Goal: Task Accomplishment & Management: Complete application form

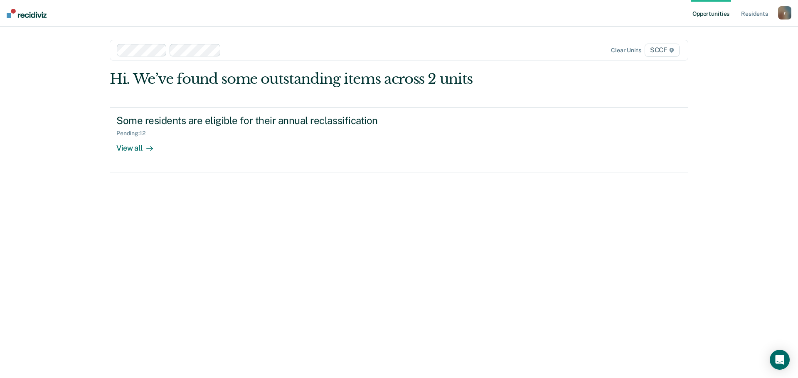
click at [266, 51] on div at bounding box center [367, 50] width 287 height 10
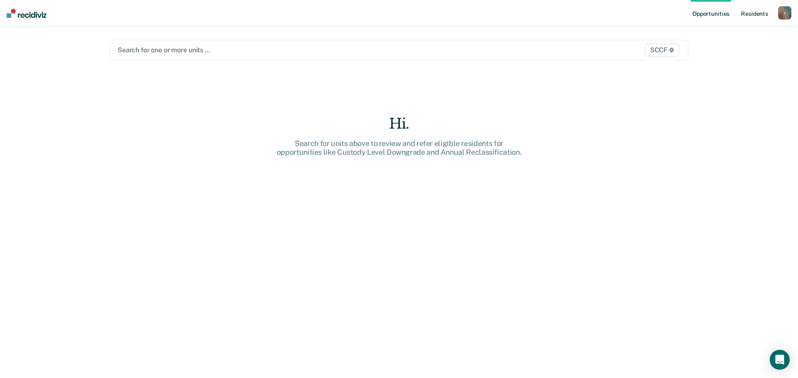
click at [763, 15] on link "Resident s" at bounding box center [754, 13] width 30 height 27
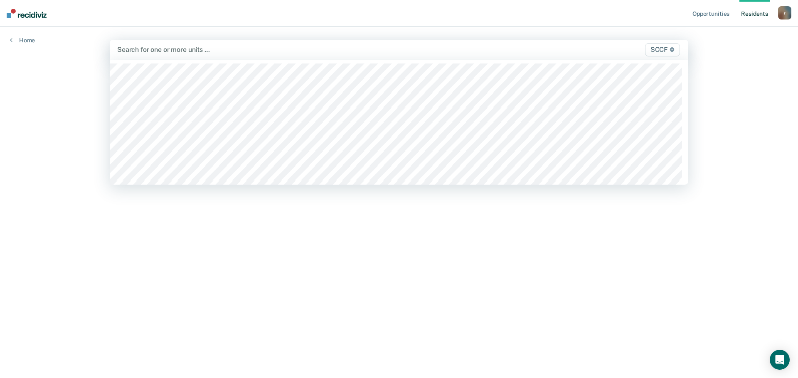
click at [270, 51] on div at bounding box center [314, 50] width 394 height 10
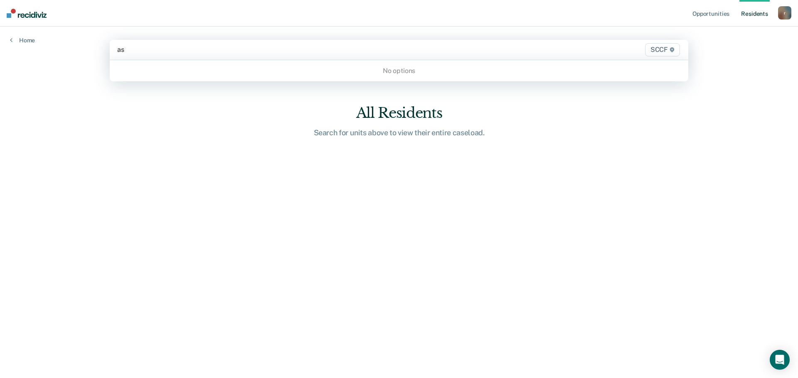
type input "a"
type input "6"
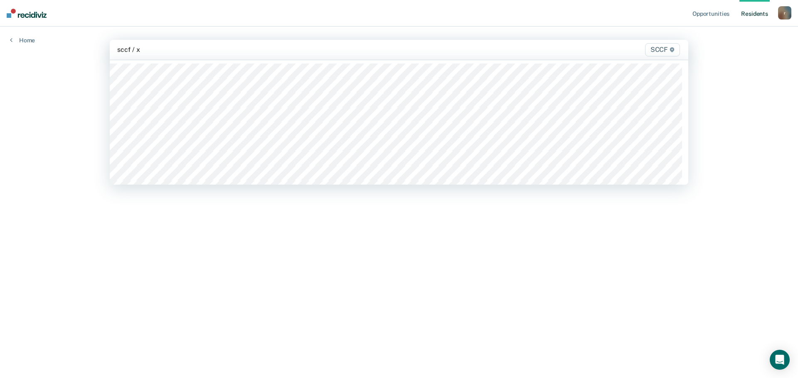
type input "sccf / xa"
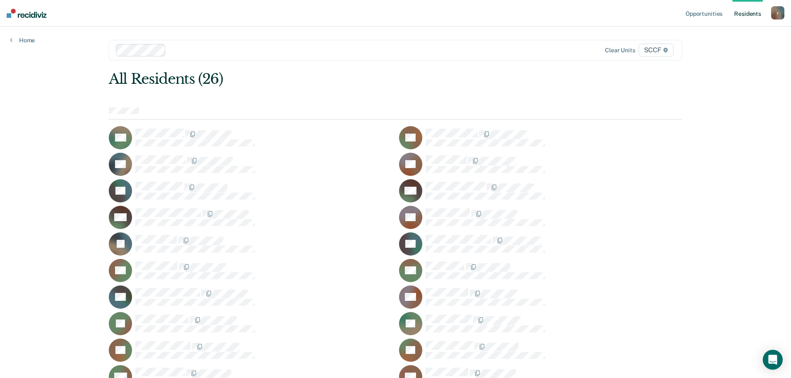
click at [164, 112] on div at bounding box center [396, 114] width 574 height 12
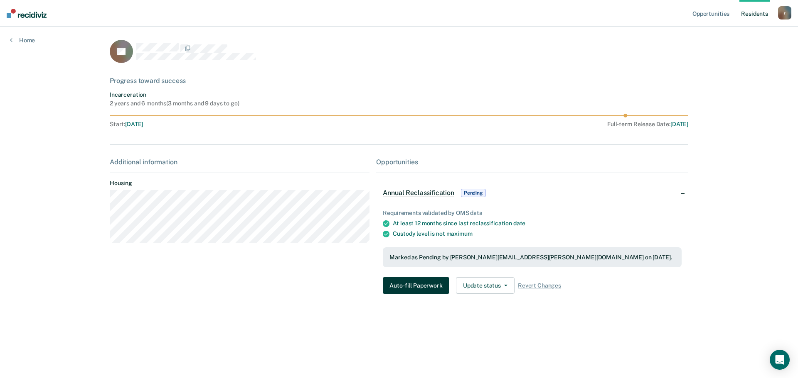
click at [419, 287] on button "Auto-fill Paperwork" at bounding box center [416, 286] width 66 height 17
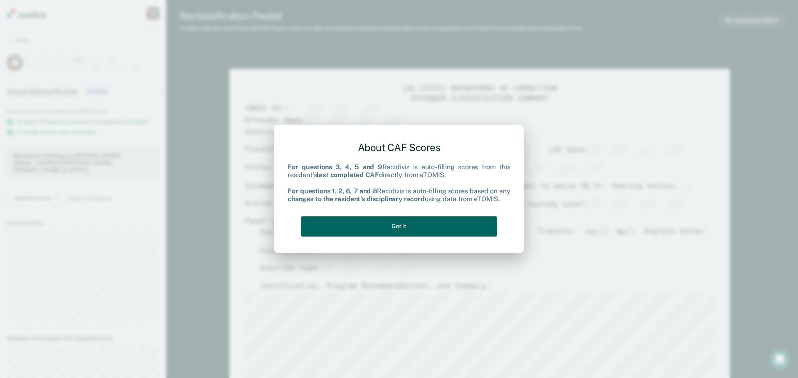
click at [407, 228] on button "Got it" at bounding box center [399, 226] width 196 height 20
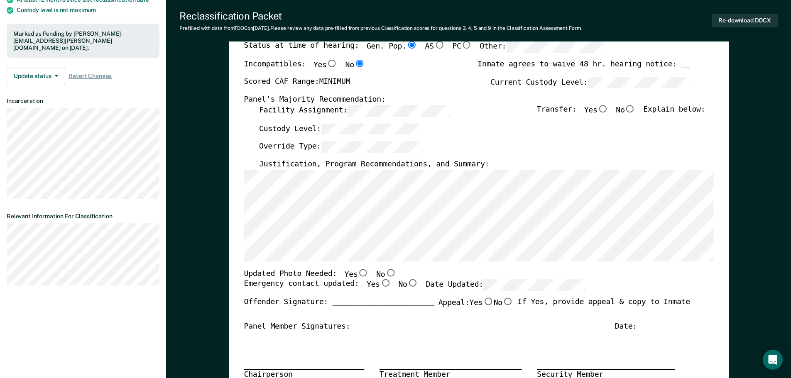
scroll to position [166, 0]
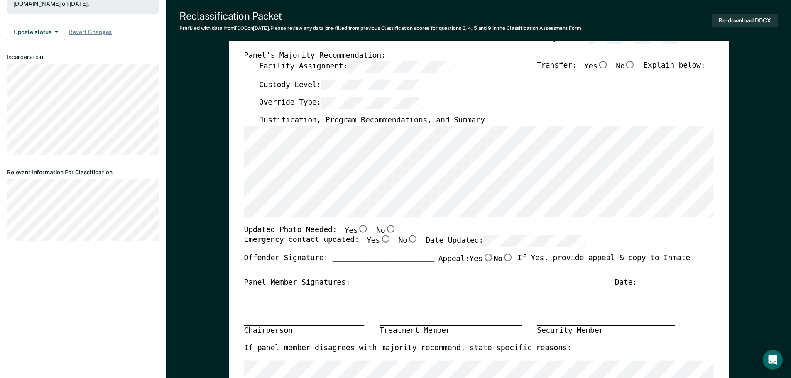
click at [385, 229] on input "No" at bounding box center [390, 228] width 11 height 7
type textarea "x"
radio input "true"
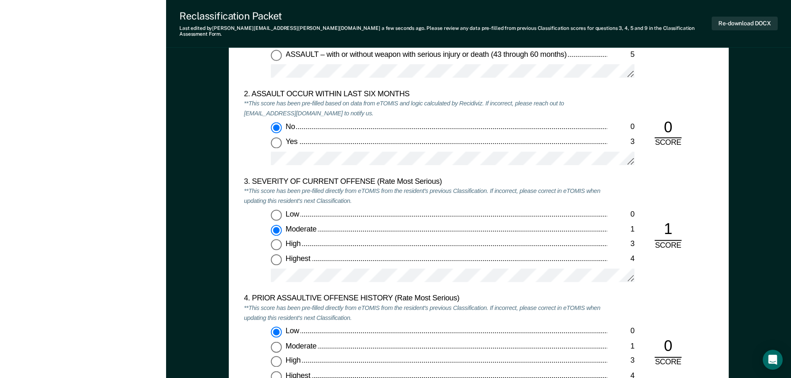
scroll to position [956, 0]
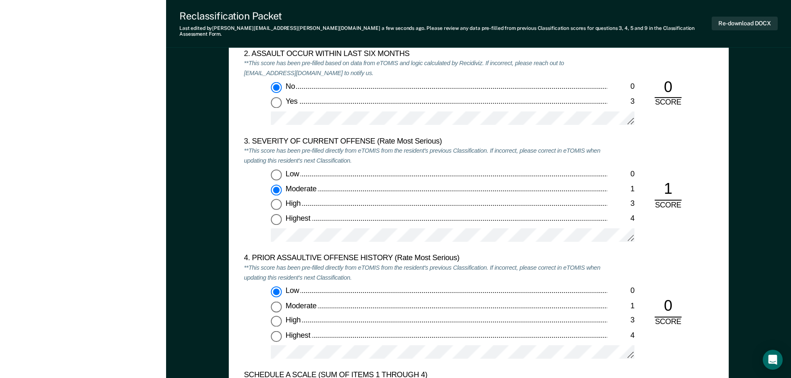
click at [277, 171] on input "Low 0" at bounding box center [276, 175] width 11 height 11
type textarea "x"
radio input "true"
radio input "false"
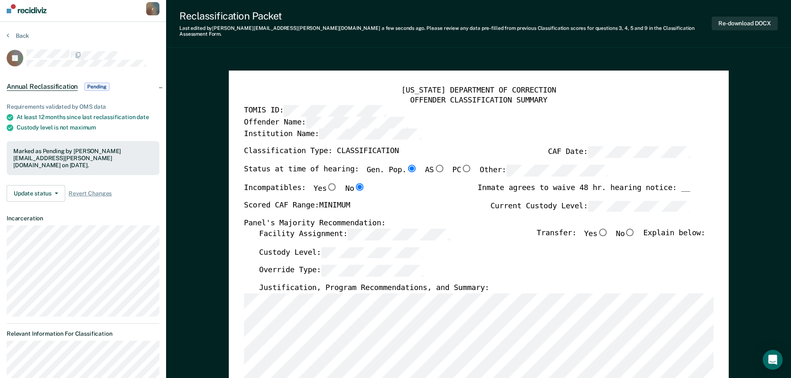
scroll to position [0, 0]
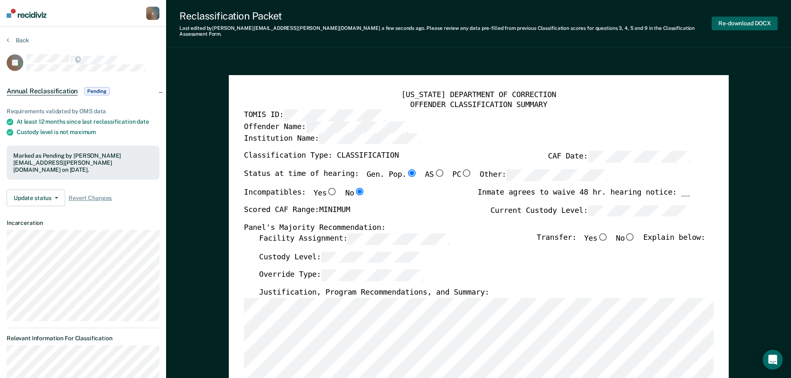
click at [732, 24] on button "Re-download DOCX" at bounding box center [745, 24] width 66 height 14
type textarea "x"
click at [191, 37] on div "Reclassification Packet Last edited by [PERSON_NAME][EMAIL_ADDRESS][PERSON_NAME…" at bounding box center [478, 24] width 625 height 48
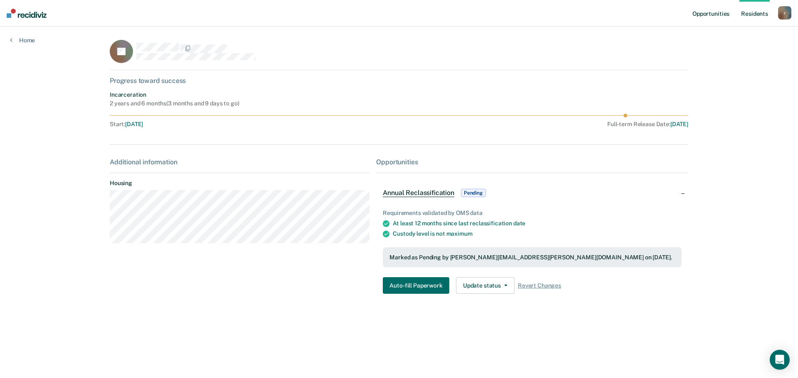
click at [714, 14] on link "Opportunities" at bounding box center [710, 13] width 40 height 27
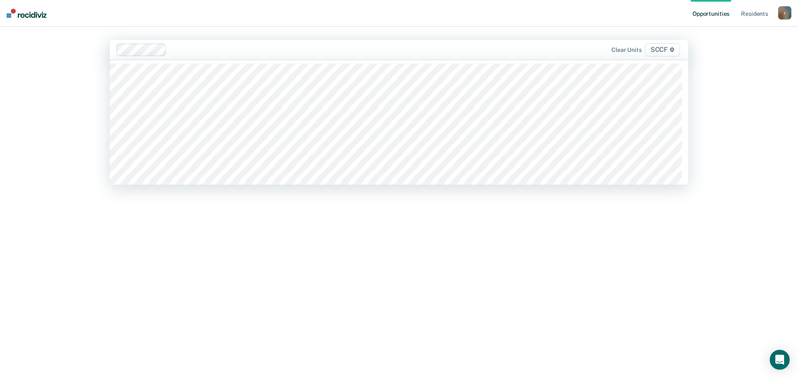
click at [182, 53] on div at bounding box center [340, 50] width 341 height 10
type input "SCCF / XA"
type input "SCCF / XB"
type input "SCCF / X"
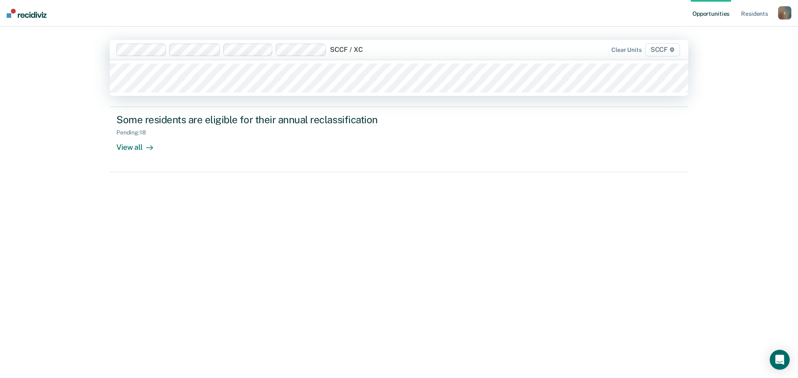
type input "SCCF / XC1"
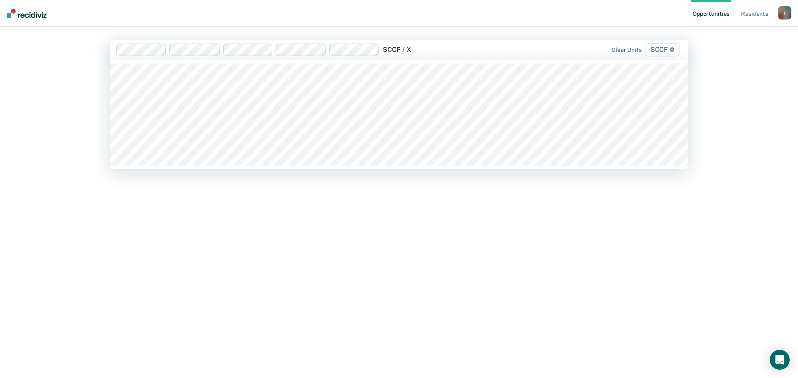
type input "SCCF / XC"
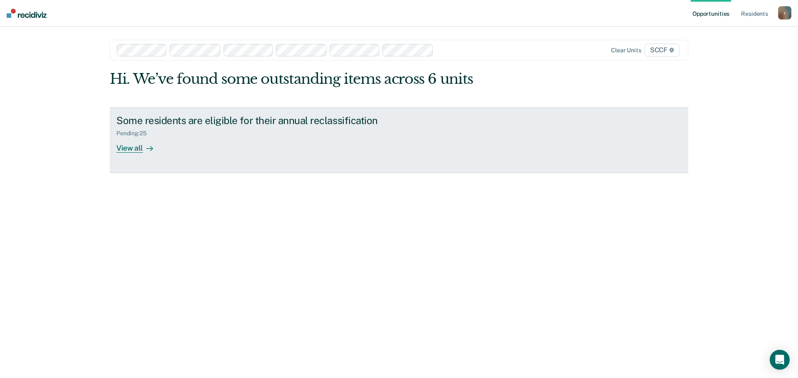
click at [128, 143] on div "View all" at bounding box center [139, 145] width 47 height 16
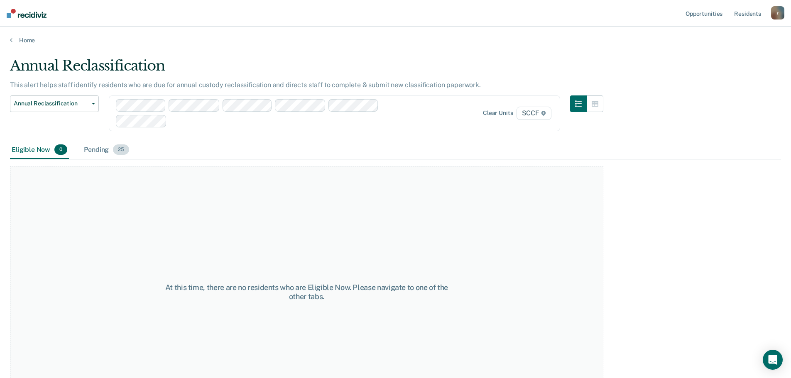
click at [111, 152] on div "Pending 25" at bounding box center [106, 150] width 49 height 18
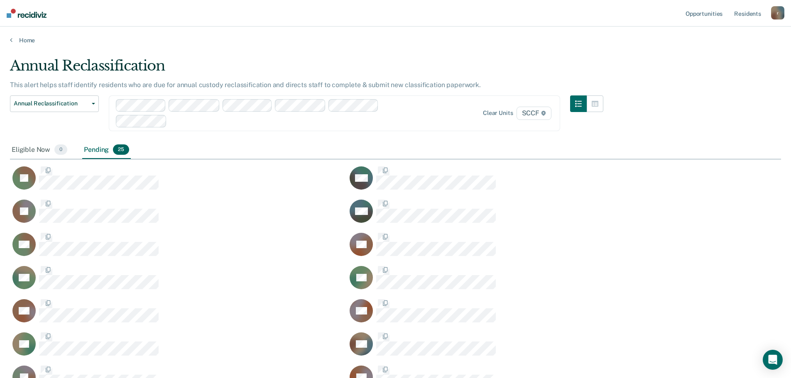
scroll to position [533, 765]
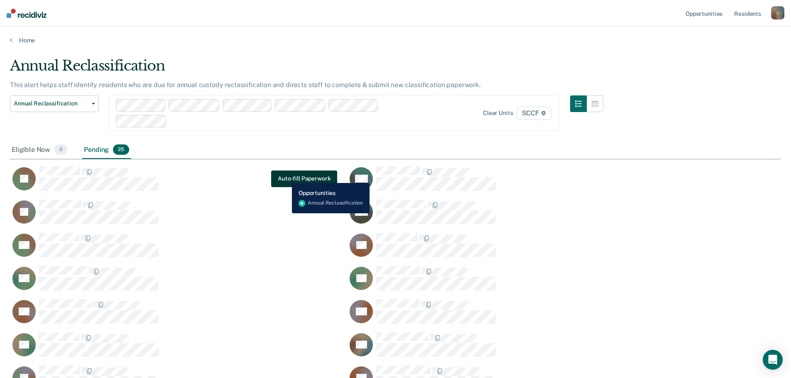
click at [286, 177] on button "Auto-fill Paperwork" at bounding box center [304, 179] width 66 height 17
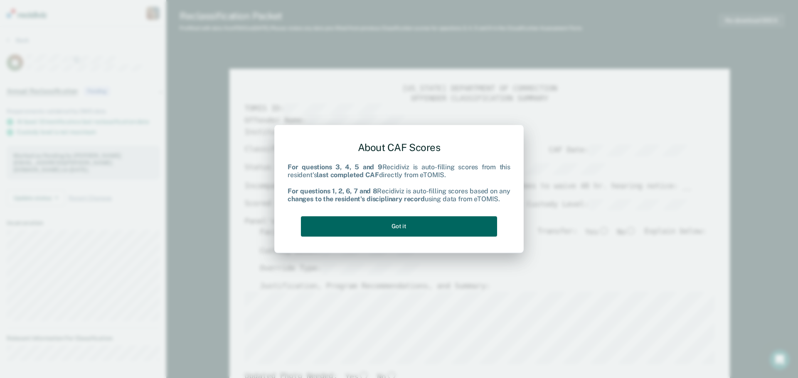
click at [359, 226] on button "Got it" at bounding box center [399, 226] width 196 height 20
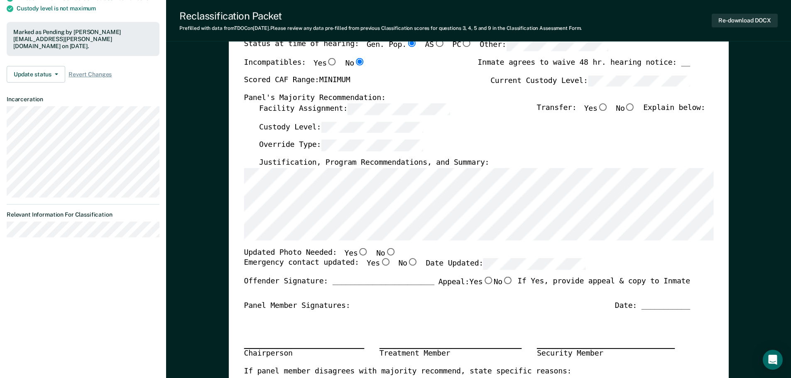
scroll to position [125, 0]
click at [358, 251] on input "Yes" at bounding box center [363, 250] width 11 height 7
type textarea "x"
radio input "true"
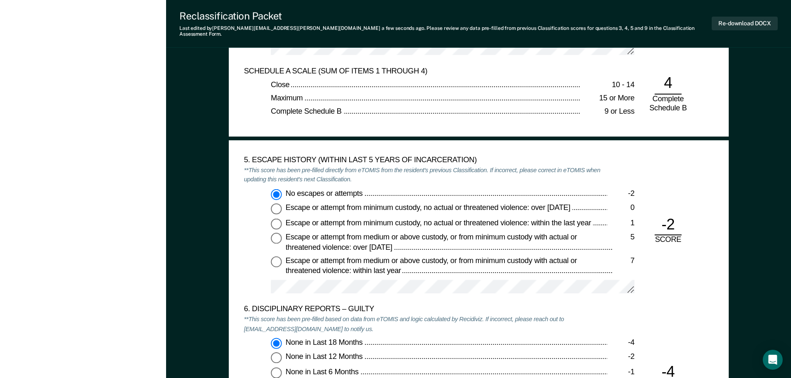
scroll to position [1122, 0]
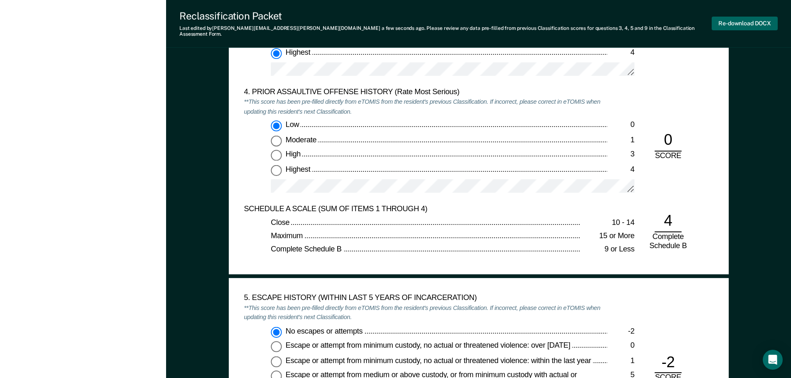
click at [746, 21] on button "Re-download DOCX" at bounding box center [745, 24] width 66 height 14
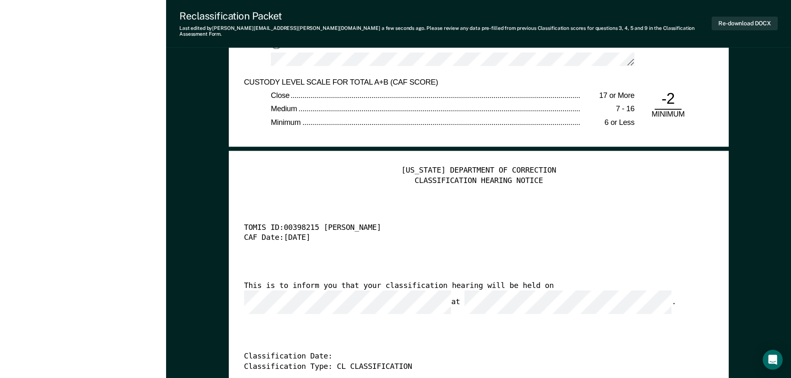
scroll to position [1994, 0]
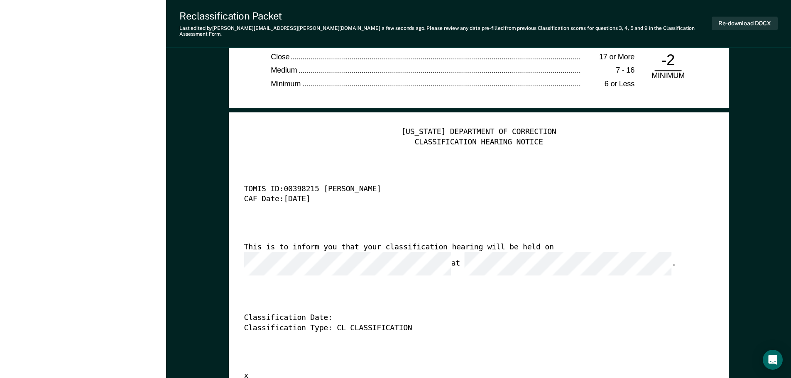
click at [579, 17] on div "Reclassification Packet" at bounding box center [445, 16] width 533 height 12
click at [432, 16] on div "Reclassification Packet" at bounding box center [445, 16] width 533 height 12
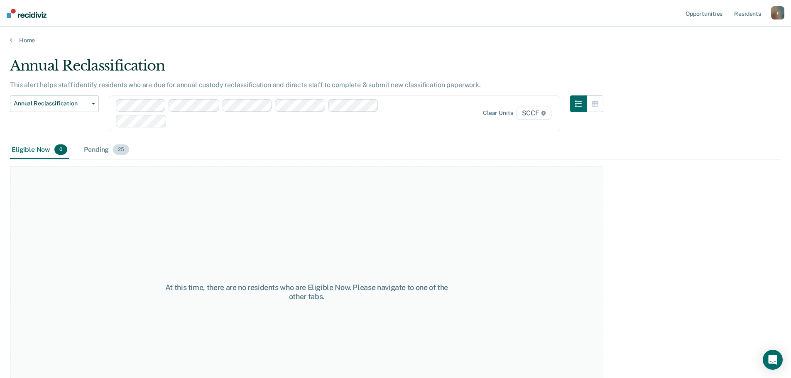
click at [103, 149] on div "Pending 25" at bounding box center [106, 150] width 49 height 18
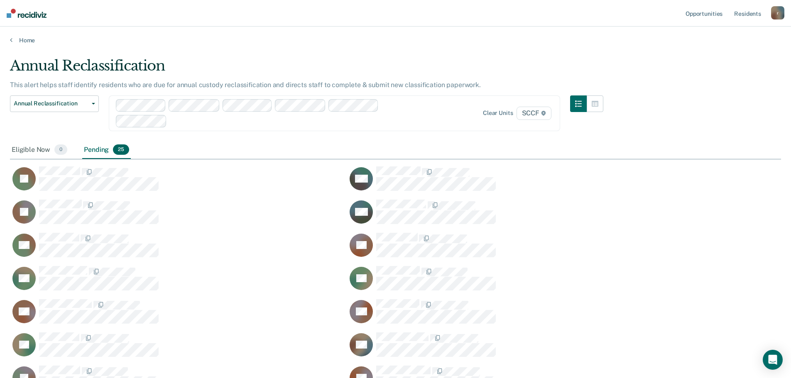
scroll to position [533, 765]
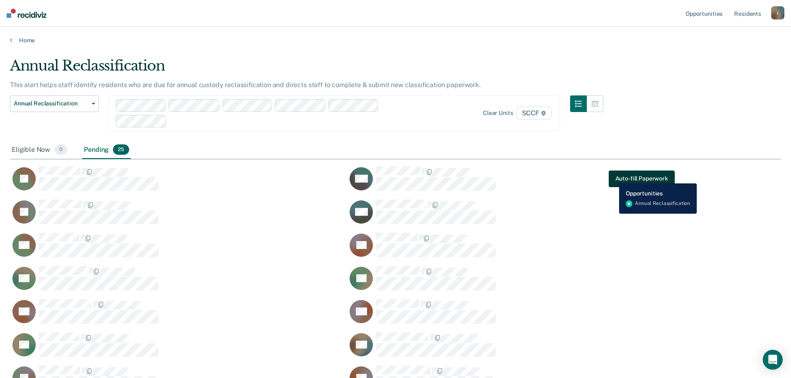
click at [623, 177] on button "Auto-fill Paperwork" at bounding box center [642, 179] width 66 height 17
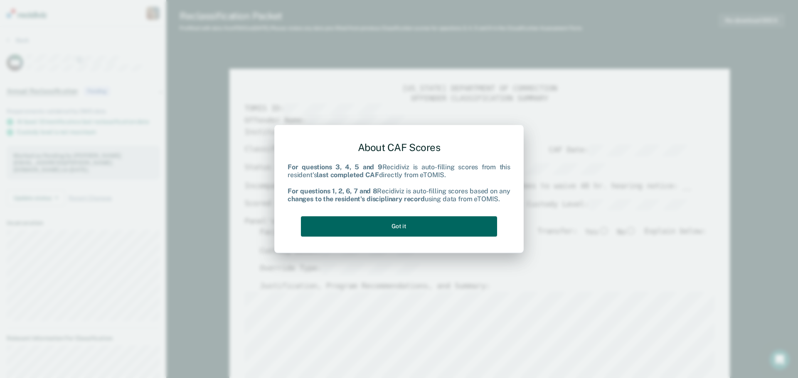
click at [415, 230] on button "Got it" at bounding box center [399, 226] width 196 height 20
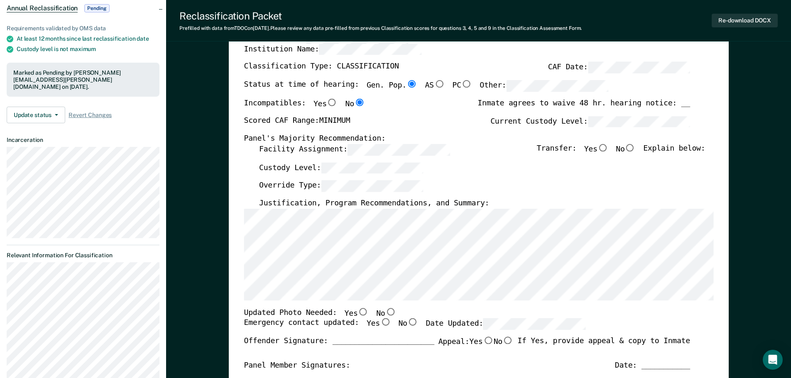
scroll to position [166, 0]
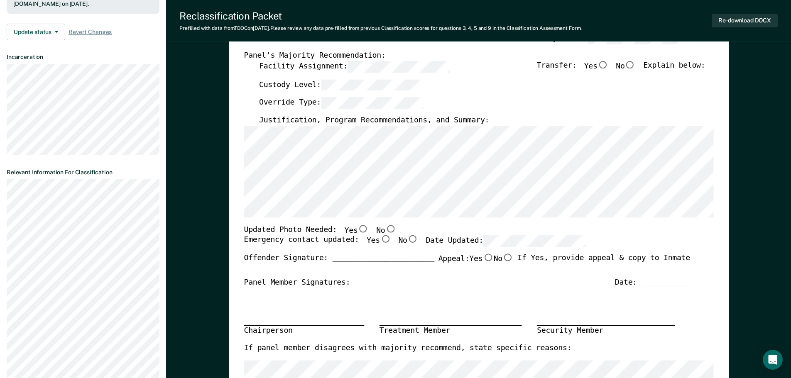
click at [358, 232] on input "Yes" at bounding box center [363, 228] width 11 height 7
type textarea "x"
radio input "true"
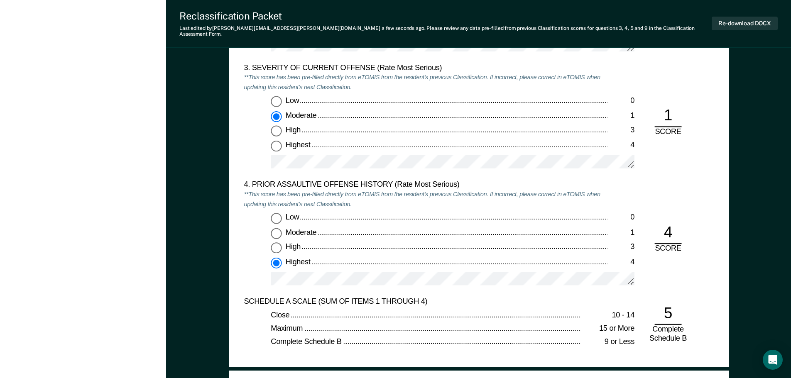
scroll to position [1039, 0]
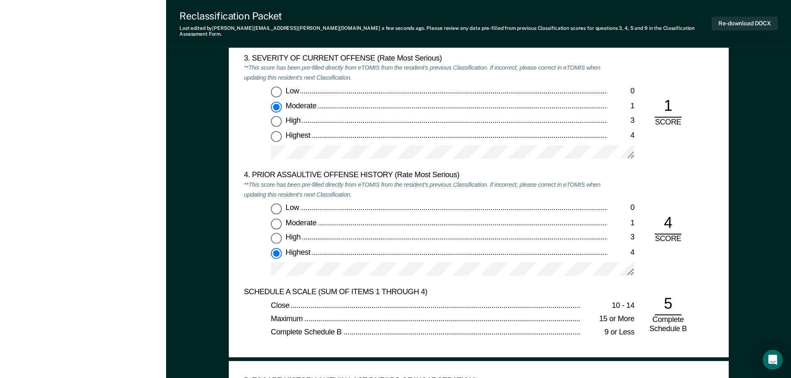
click at [283, 204] on label "Low 0" at bounding box center [453, 209] width 364 height 11
click at [282, 204] on input "Low 0" at bounding box center [276, 209] width 11 height 11
type textarea "x"
radio input "true"
radio input "false"
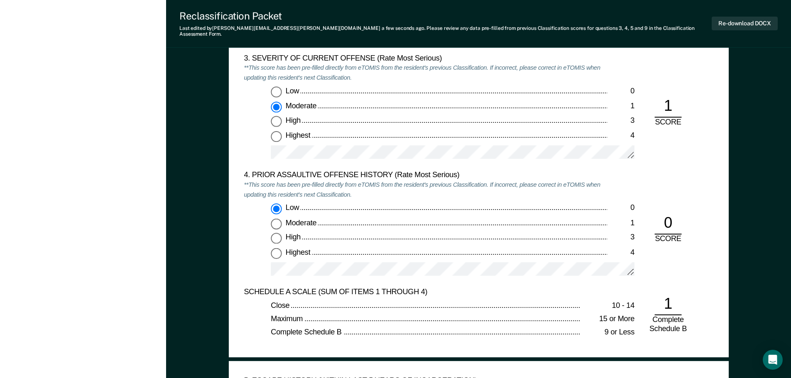
scroll to position [997, 0]
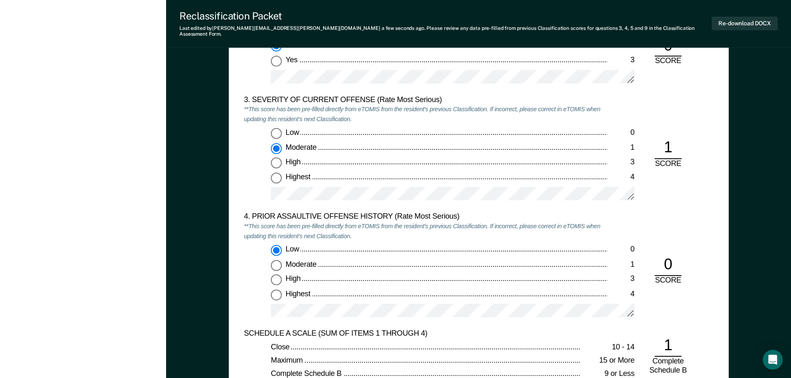
click at [276, 131] on input "Low 0" at bounding box center [276, 133] width 11 height 11
type textarea "x"
radio input "true"
radio input "false"
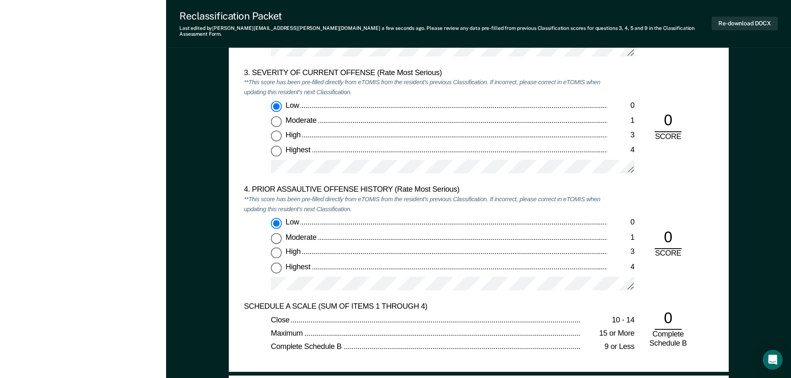
scroll to position [1039, 0]
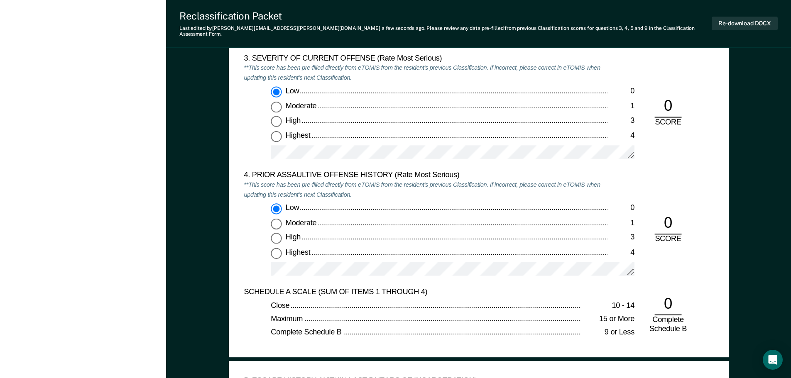
click at [293, 251] on div "Highest" at bounding box center [446, 253] width 322 height 10
click at [282, 251] on input "Highest 4" at bounding box center [276, 253] width 11 height 11
type textarea "x"
radio input "false"
radio input "true"
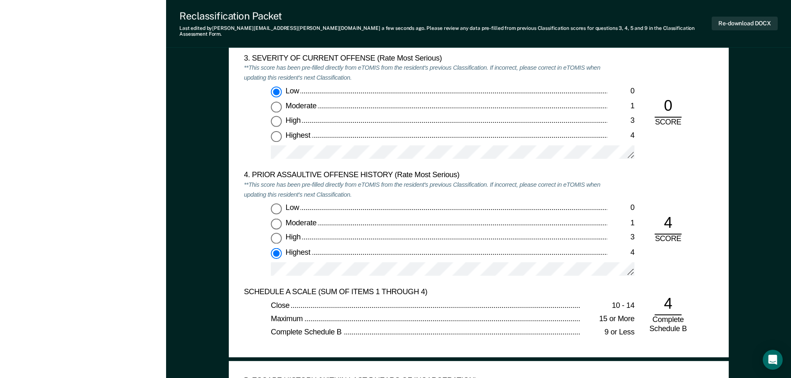
click at [283, 244] on div "Low 0 Moderate 1 High 3 Highest 4" at bounding box center [426, 244] width 364 height 80
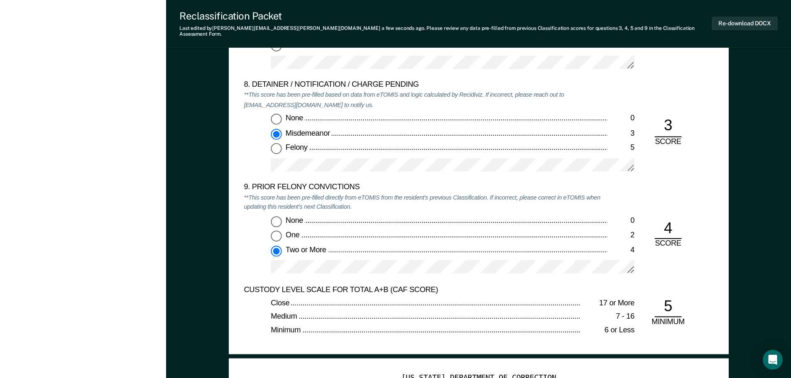
scroll to position [1703, 0]
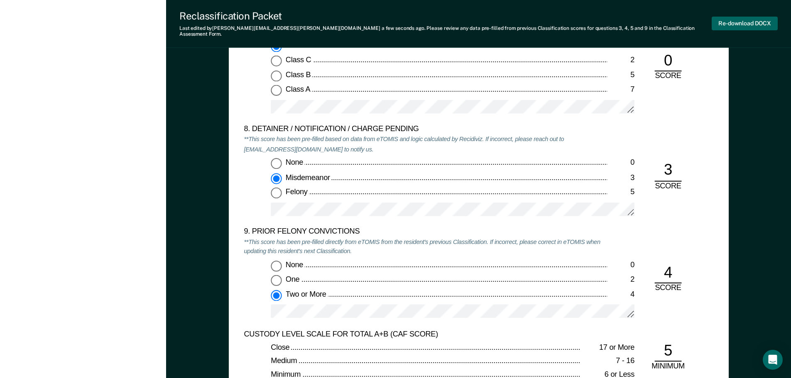
click at [735, 24] on button "Re-download DOCX" at bounding box center [745, 24] width 66 height 14
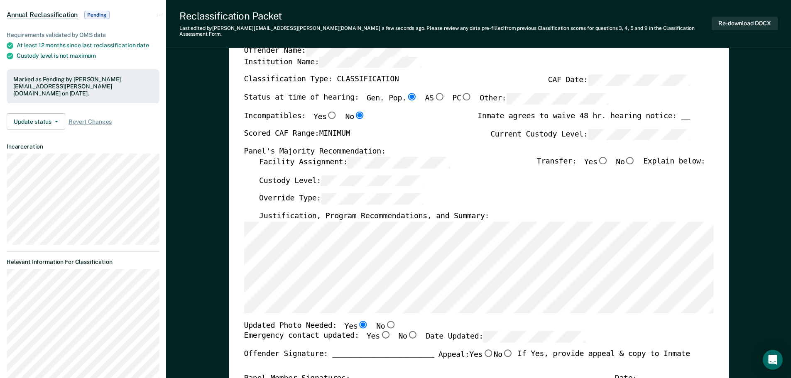
scroll to position [0, 0]
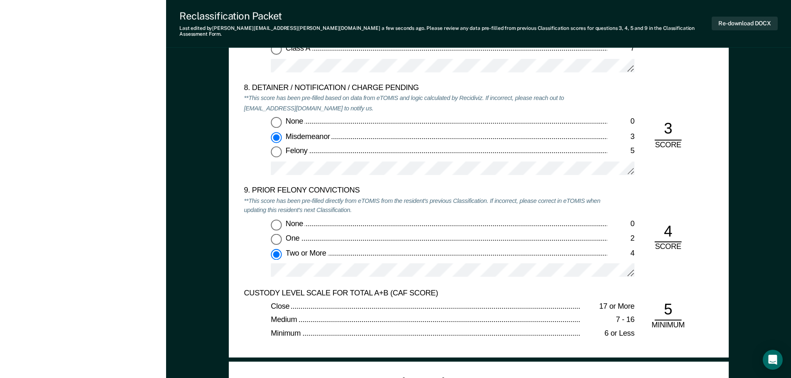
scroll to position [1745, 0]
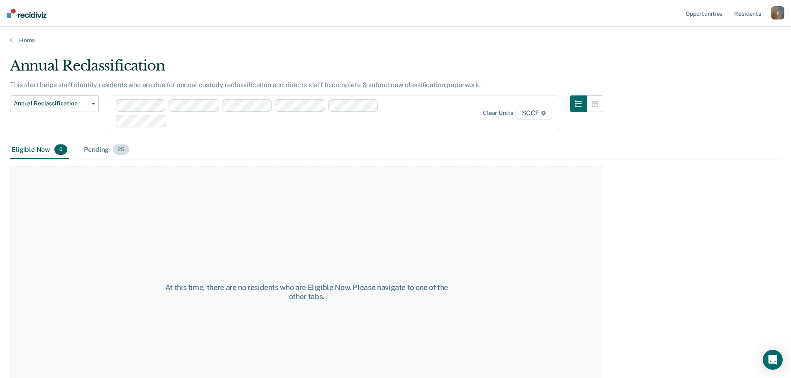
click at [111, 148] on div "Pending 25" at bounding box center [106, 150] width 49 height 18
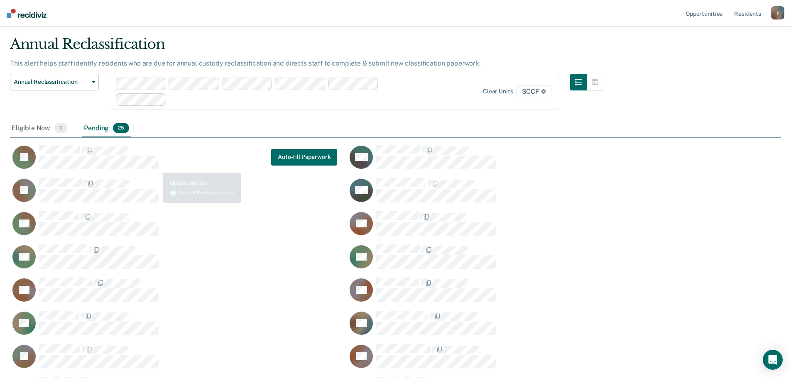
scroll to position [42, 0]
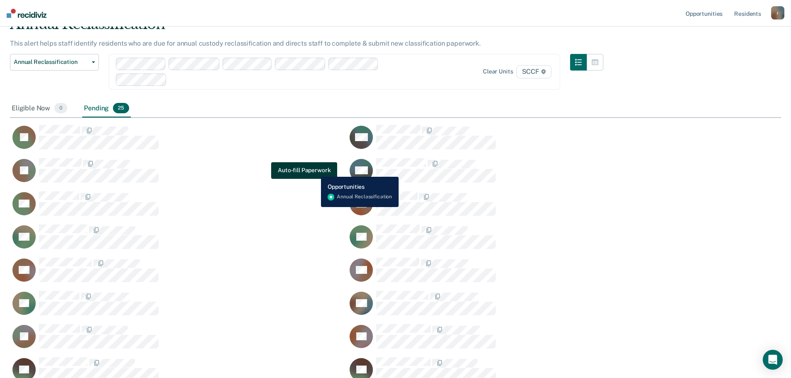
click at [315, 171] on button "Auto-fill Paperwork" at bounding box center [304, 170] width 66 height 17
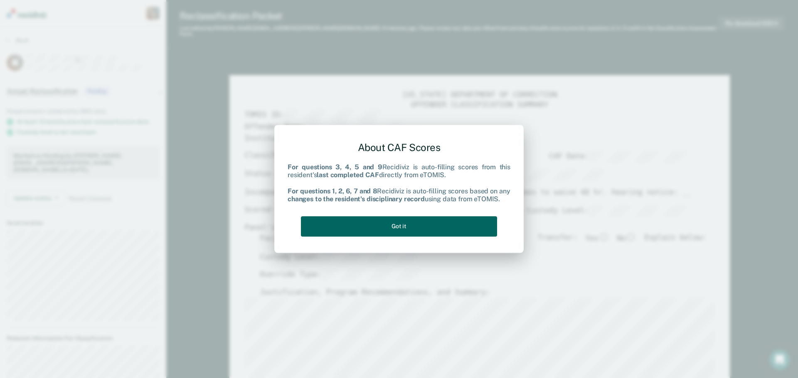
click at [402, 230] on button "Got it" at bounding box center [399, 226] width 196 height 20
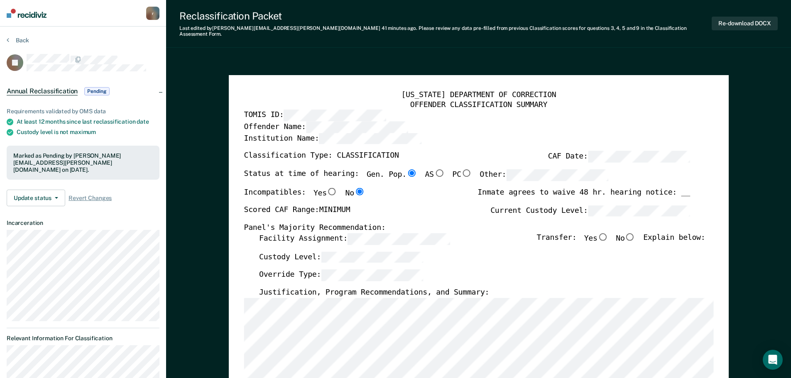
click at [101, 92] on span "Pending" at bounding box center [96, 91] width 25 height 8
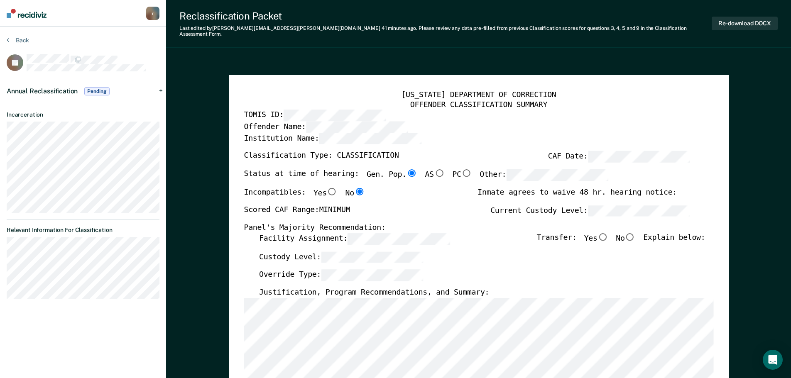
click at [101, 92] on span "Pending" at bounding box center [96, 91] width 25 height 8
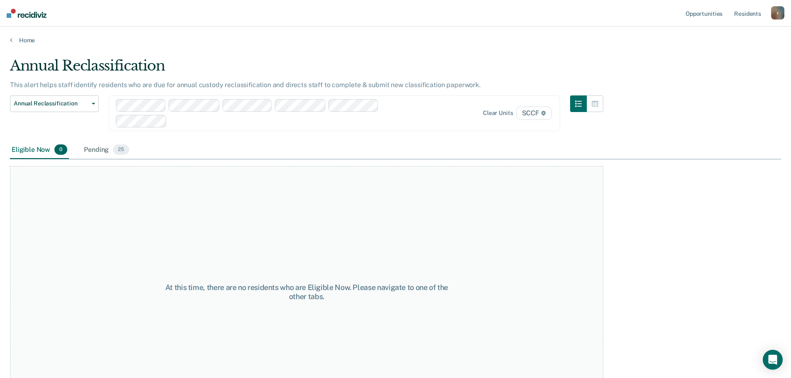
scroll to position [40, 0]
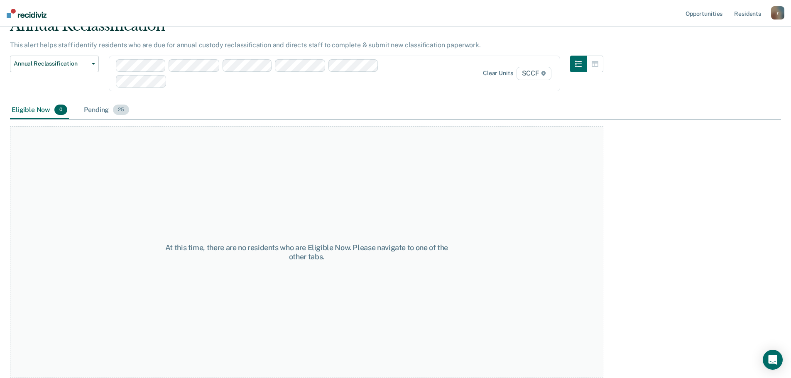
click at [100, 108] on div "Pending 25" at bounding box center [106, 110] width 49 height 18
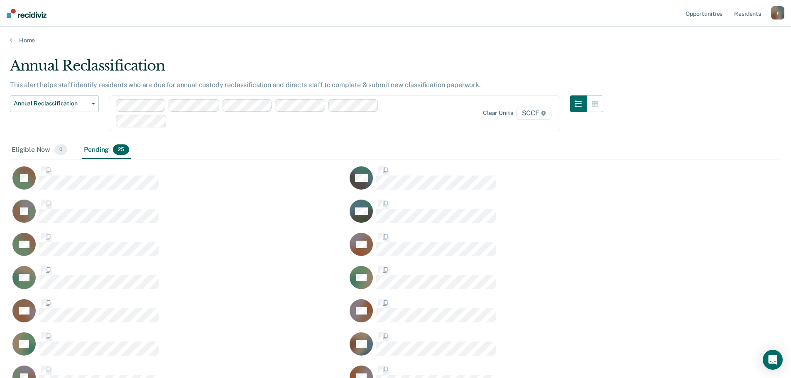
scroll to position [533, 765]
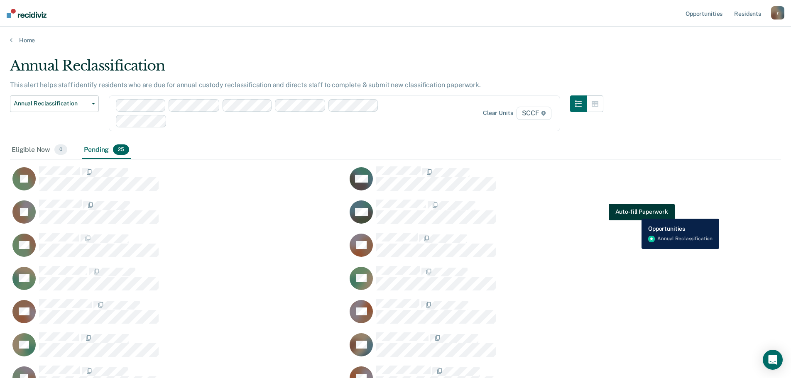
click at [636, 213] on button "Auto-fill Paperwork" at bounding box center [642, 212] width 66 height 17
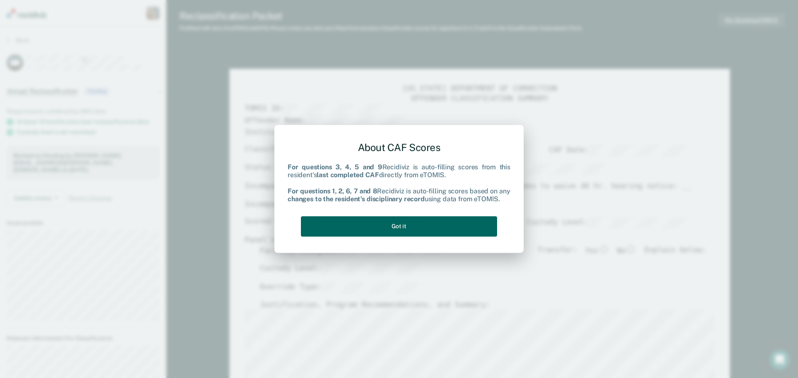
click at [425, 232] on button "Got it" at bounding box center [399, 226] width 196 height 20
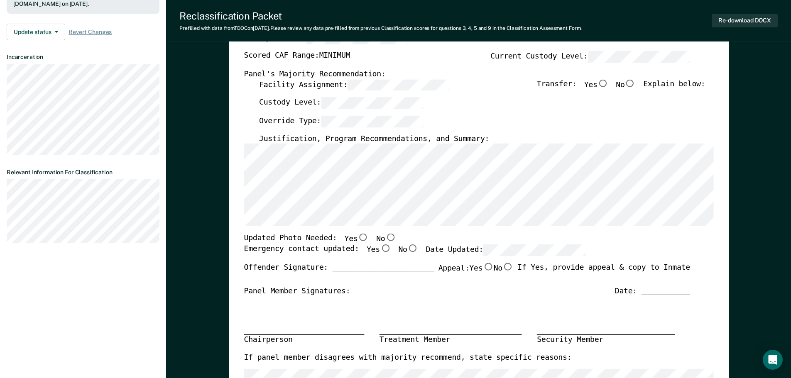
scroll to position [208, 0]
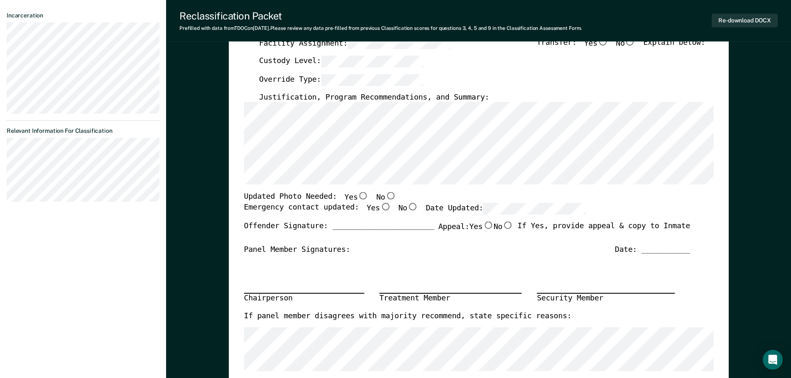
click at [358, 196] on input "Yes" at bounding box center [363, 195] width 11 height 7
type textarea "x"
radio input "true"
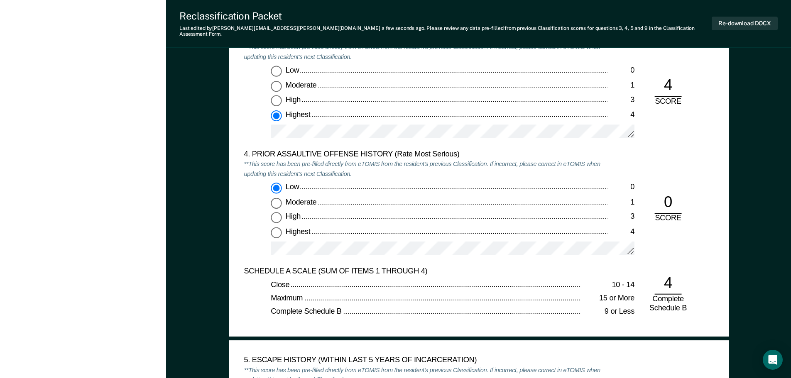
scroll to position [1080, 0]
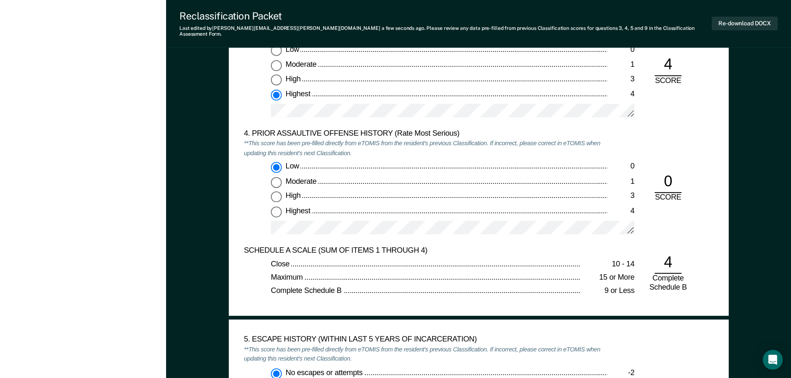
click at [307, 206] on span "Highest" at bounding box center [298, 210] width 26 height 8
click at [282, 206] on input "Highest 4" at bounding box center [276, 211] width 11 height 11
type textarea "x"
radio input "false"
radio input "true"
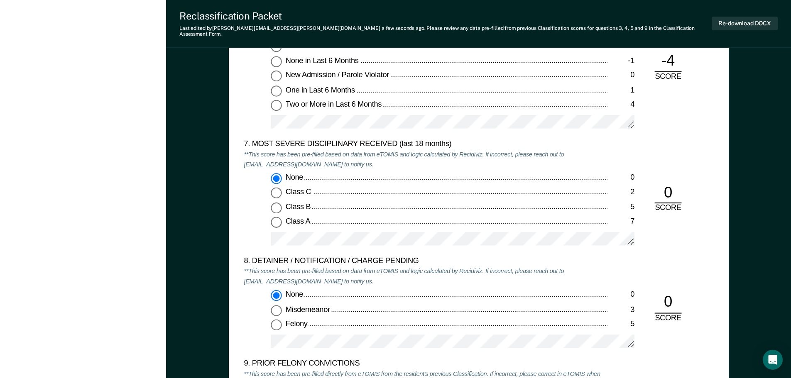
scroll to position [1454, 0]
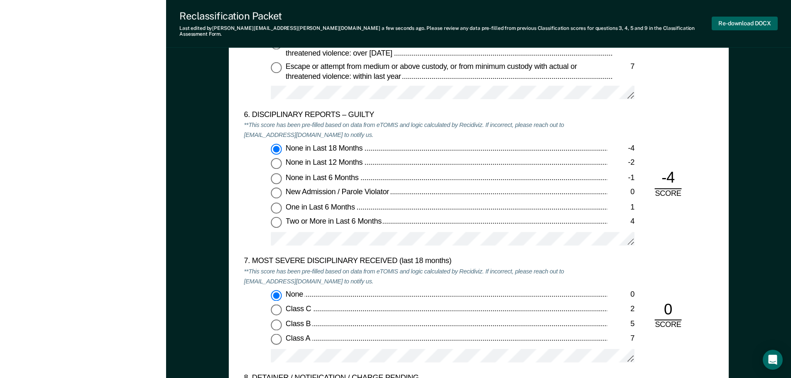
click at [733, 21] on button "Re-download DOCX" at bounding box center [745, 24] width 66 height 14
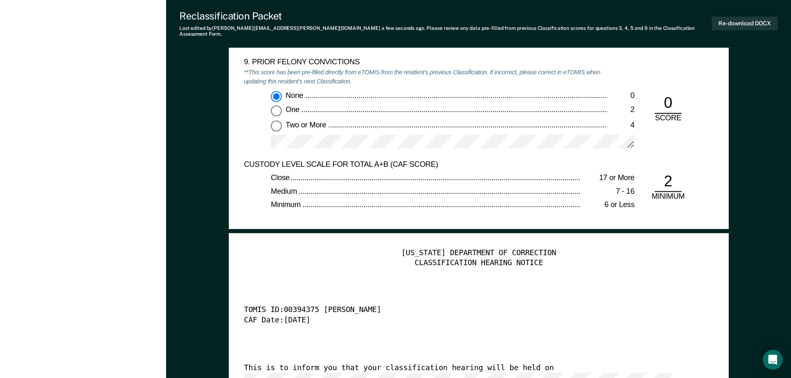
scroll to position [1786, 0]
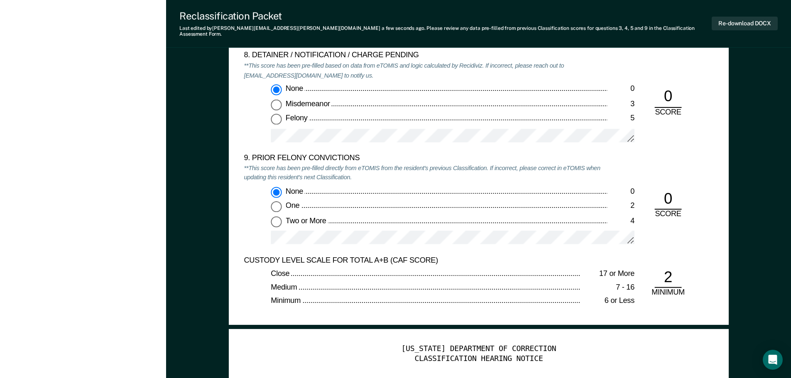
click at [276, 204] on input "One 2" at bounding box center [276, 206] width 11 height 11
type textarea "x"
radio input "false"
radio input "true"
click at [274, 216] on input "Two or More 4" at bounding box center [276, 221] width 11 height 11
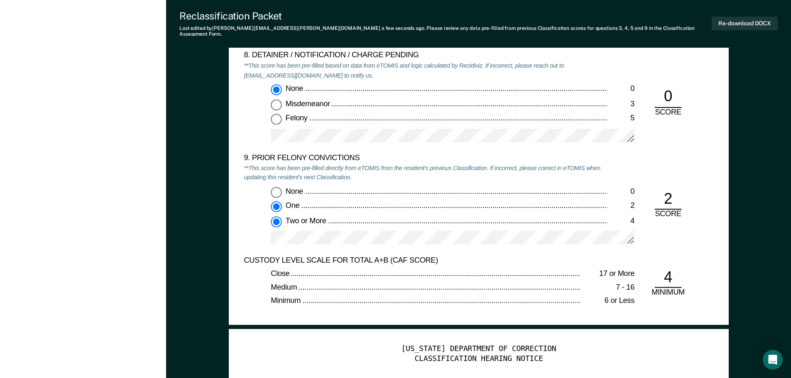
type textarea "x"
radio input "false"
radio input "true"
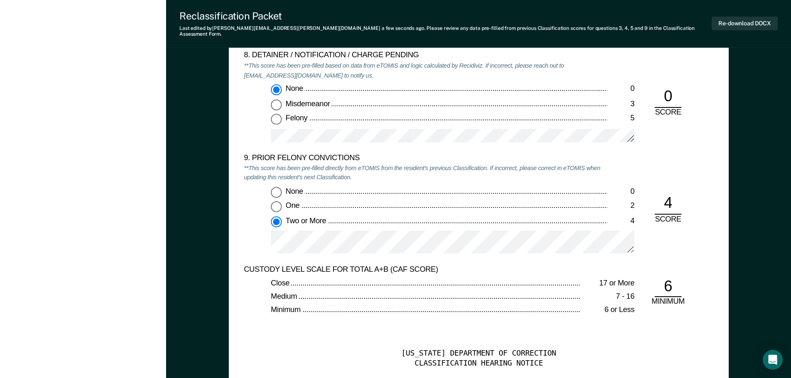
type textarea "x"
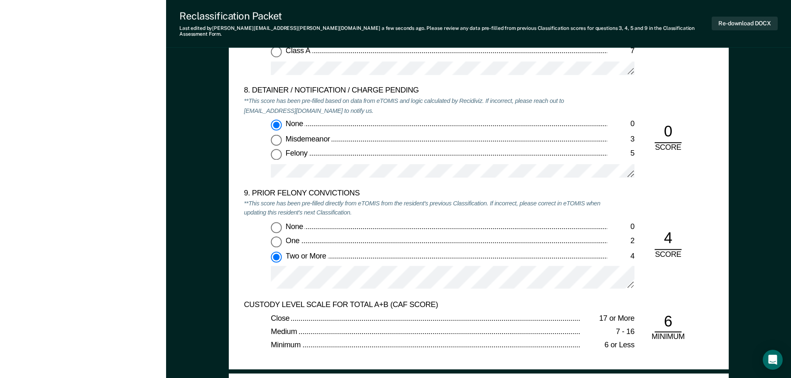
scroll to position [1745, 0]
